Goal: Task Accomplishment & Management: Use online tool/utility

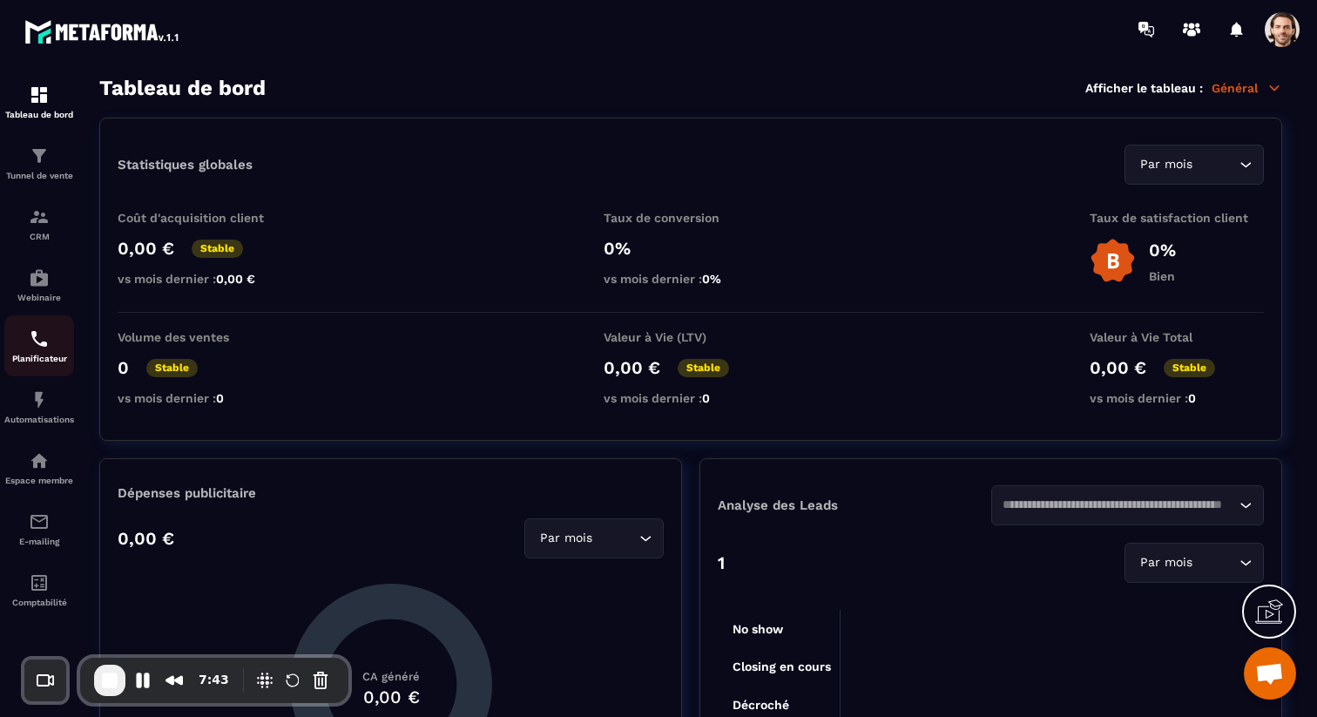
click at [39, 349] on img at bounding box center [39, 339] width 21 height 21
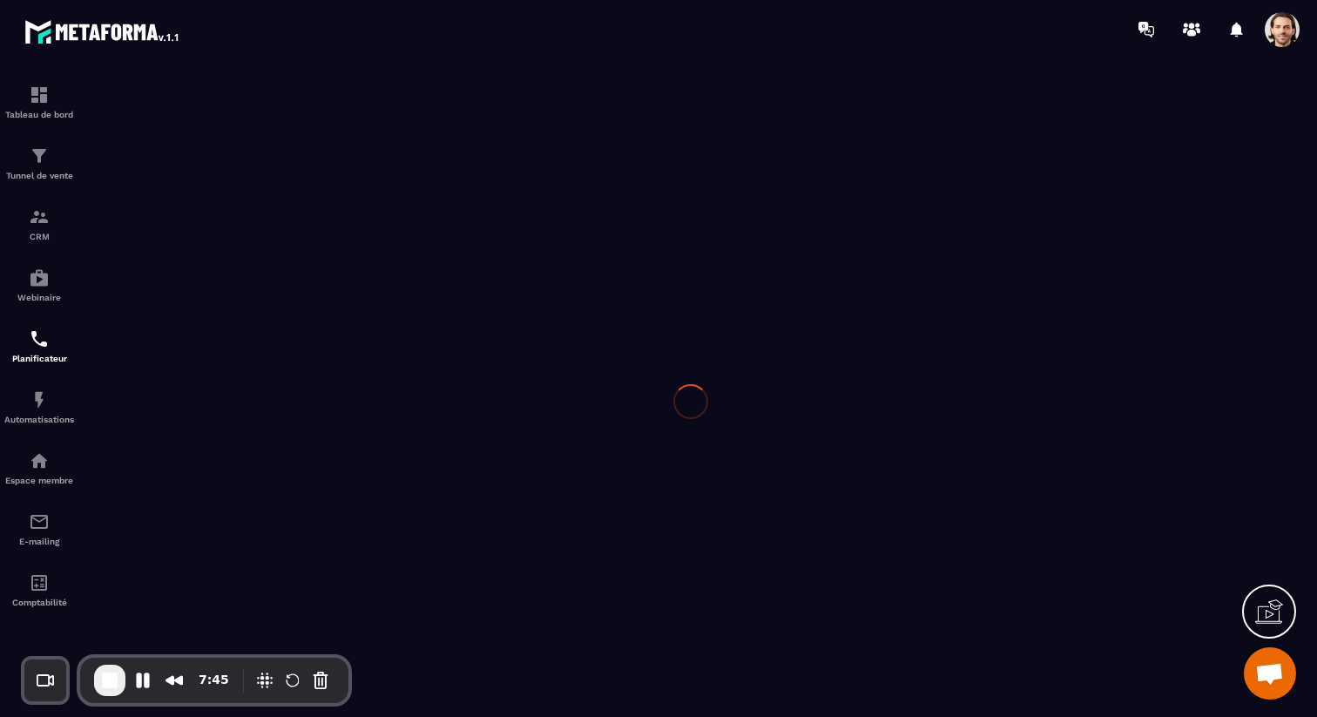
click at [1276, 42] on span at bounding box center [1282, 29] width 35 height 35
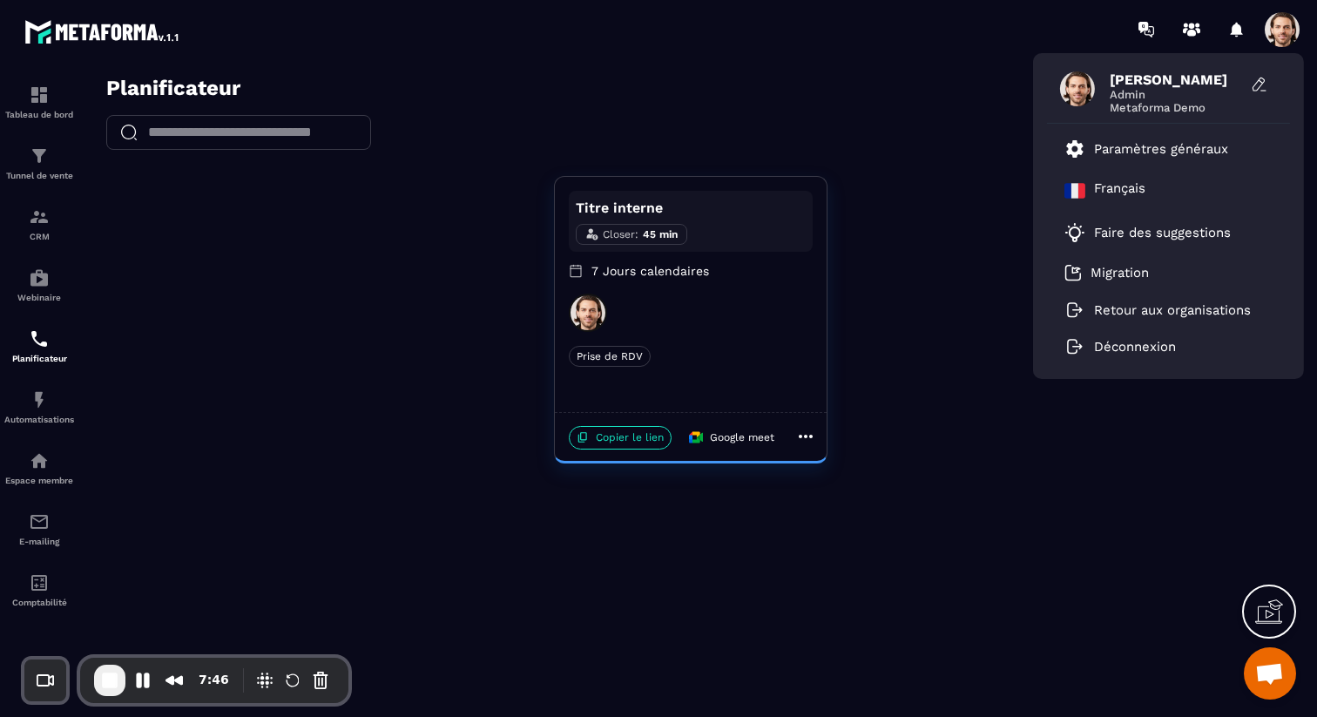
click at [753, 318] on div at bounding box center [691, 313] width 244 height 38
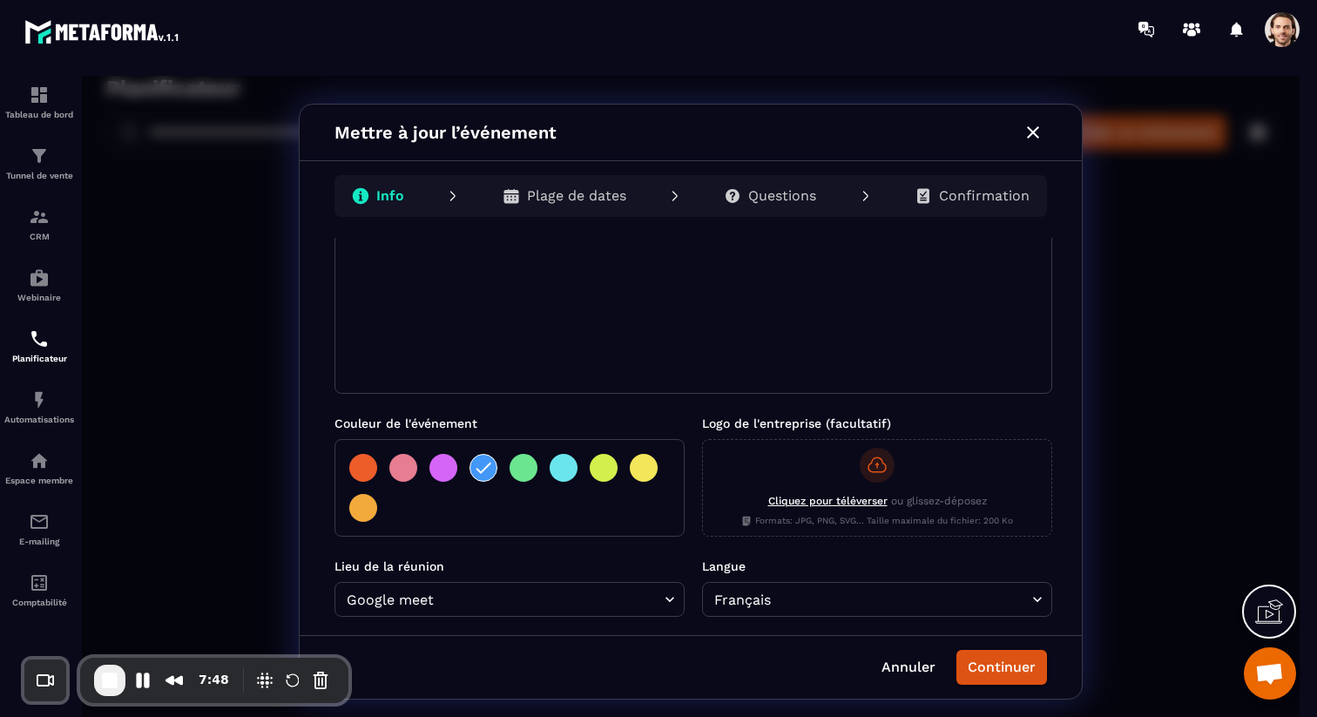
scroll to position [375, 0]
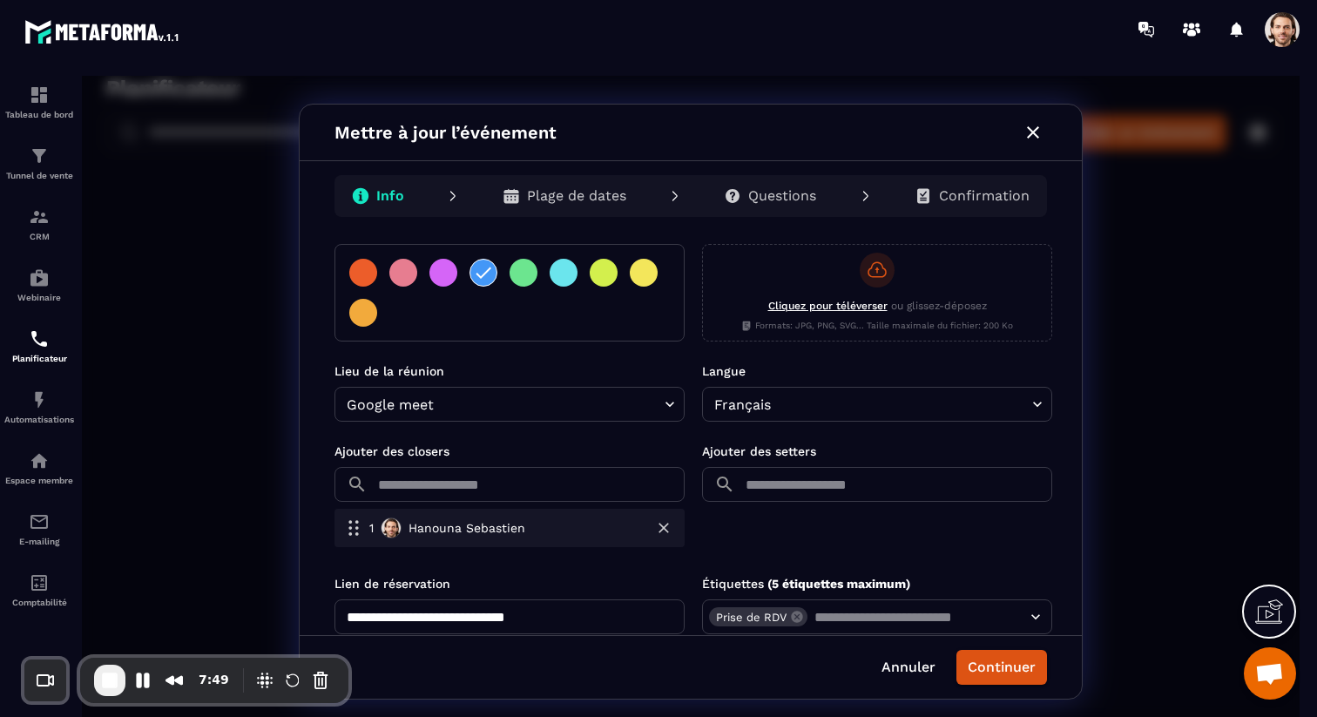
click at [778, 499] on input "text" at bounding box center [897, 484] width 310 height 35
click at [773, 538] on p "[EMAIL_ADDRESS][DOMAIN_NAME]" at bounding box center [866, 543] width 207 height 18
click at [977, 659] on button "Continuer" at bounding box center [1002, 667] width 91 height 35
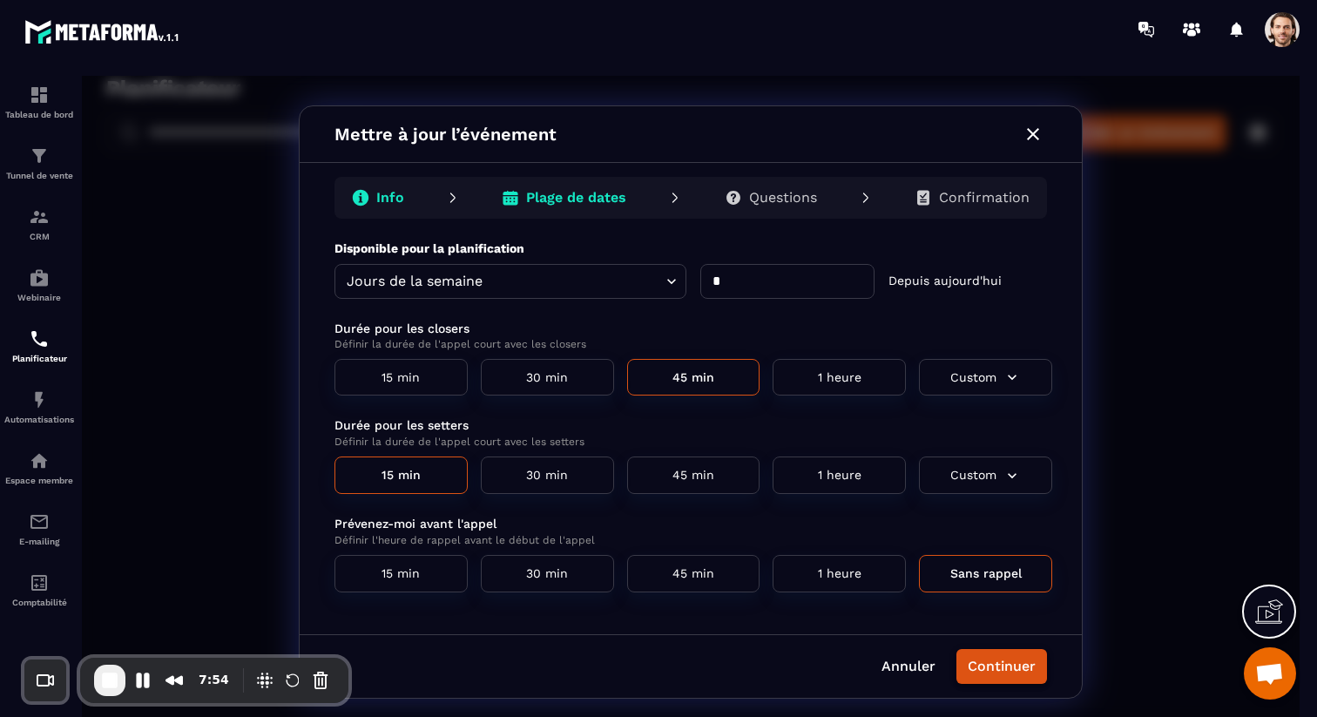
scroll to position [0, 0]
click at [1021, 668] on button "Continuer" at bounding box center [1002, 666] width 91 height 35
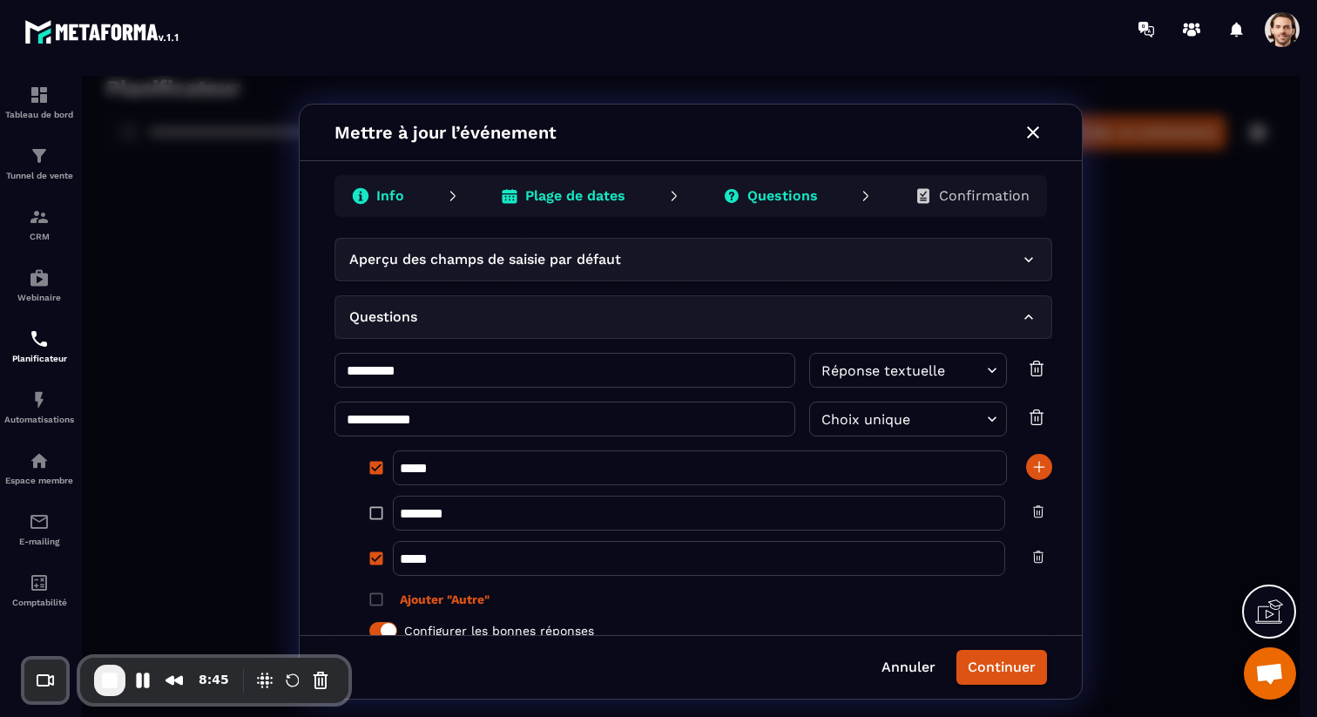
click at [989, 199] on p "Confirmation" at bounding box center [984, 195] width 91 height 17
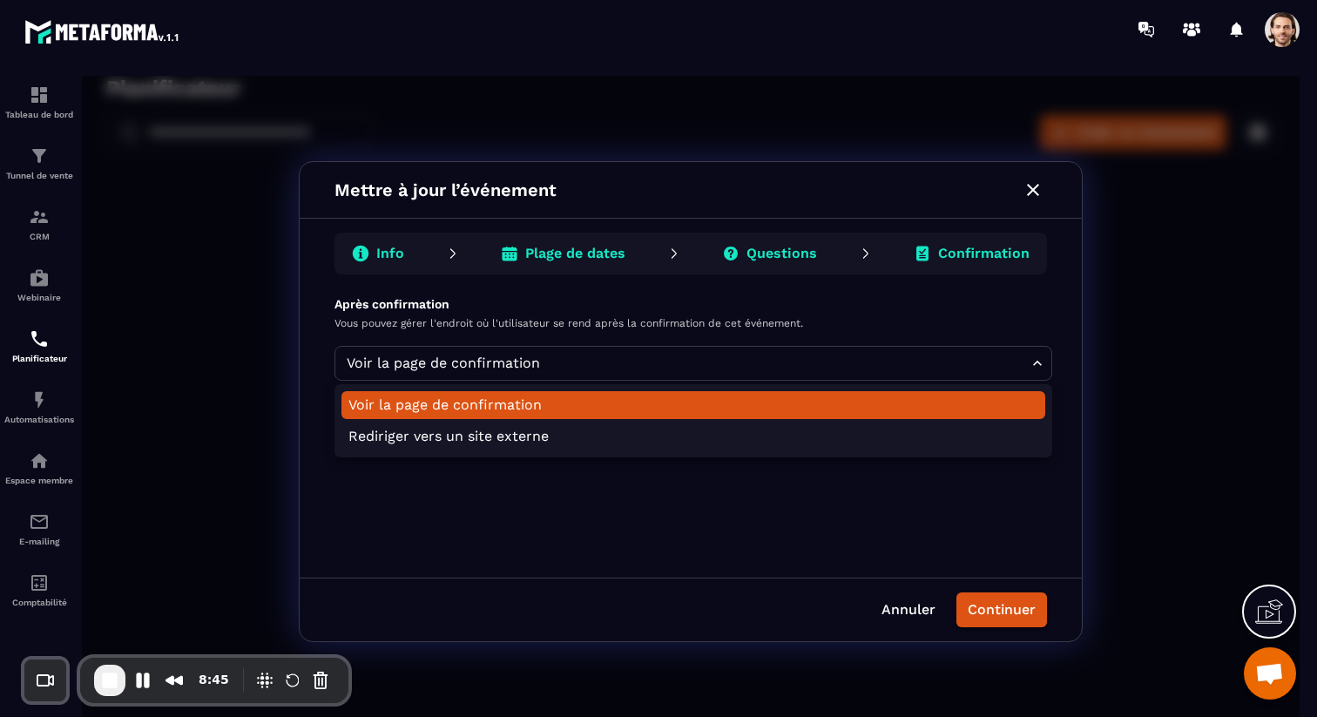
click at [593, 366] on body "Planificateur ​ ​ Créer un événement Titre interne Closer : 45 min Setter : 15 …" at bounding box center [691, 402] width 1218 height 652
click at [565, 428] on li "Rediriger vers un site externe" at bounding box center [694, 437] width 704 height 28
type input "********"
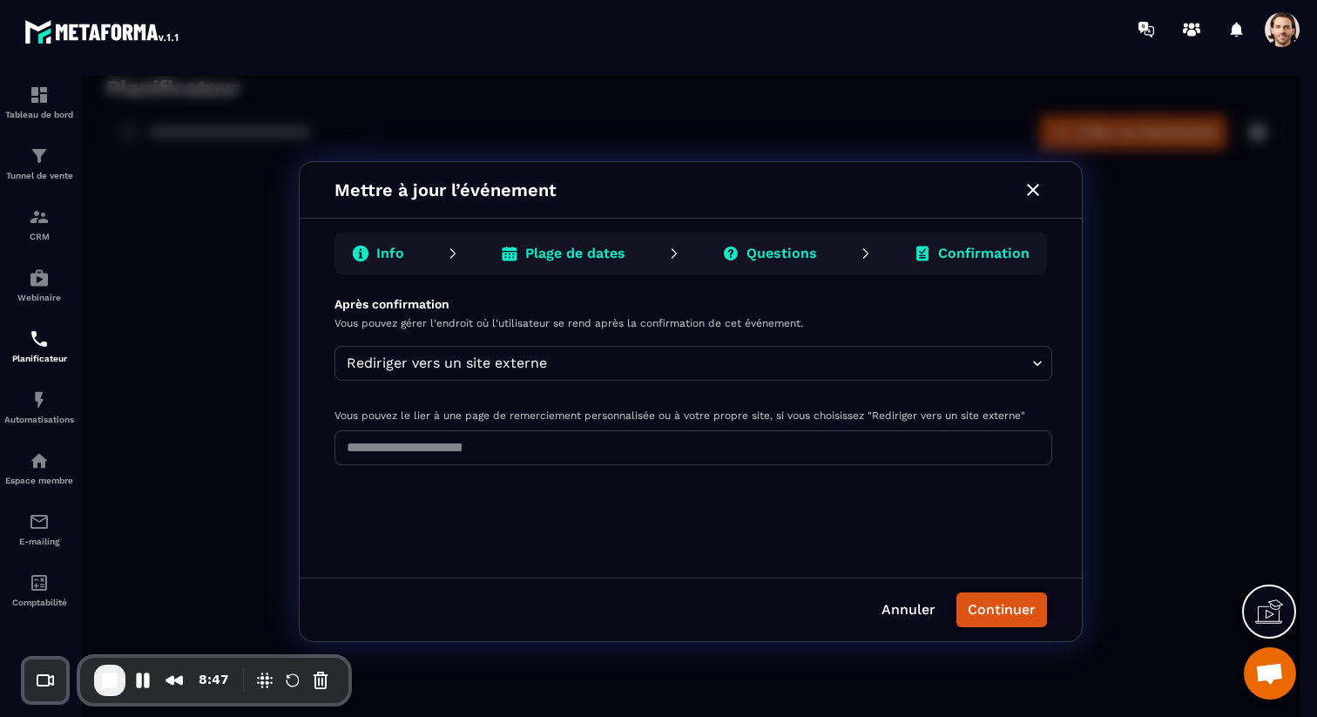
click at [451, 445] on input "text" at bounding box center [694, 447] width 718 height 35
click at [1034, 188] on icon "button" at bounding box center [1033, 190] width 12 height 12
